Goal: Navigation & Orientation: Find specific page/section

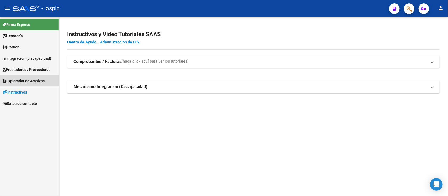
click at [24, 80] on span "Explorador de Archivos" at bounding box center [24, 81] width 42 height 6
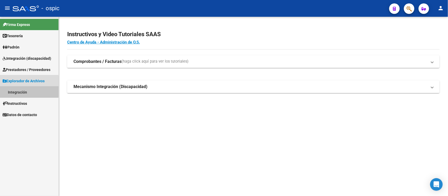
click at [17, 91] on link "Integración" at bounding box center [29, 92] width 59 height 11
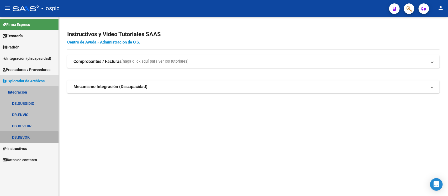
click at [14, 138] on link "DS.DEVOK" at bounding box center [29, 137] width 59 height 11
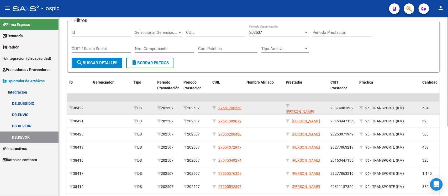
scroll to position [16, 0]
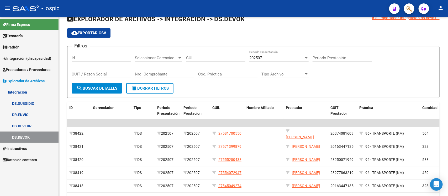
click at [24, 124] on link "DS.DEVERR" at bounding box center [29, 125] width 59 height 11
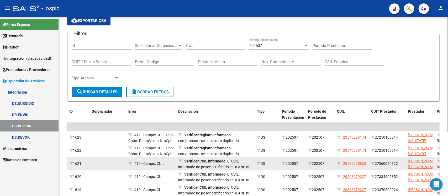
scroll to position [34, 0]
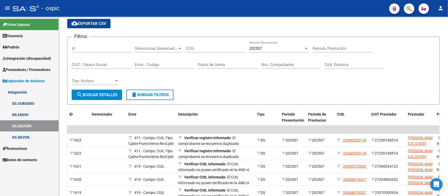
click at [16, 113] on link "DR.ENVIO" at bounding box center [29, 114] width 59 height 11
